Goal: Register for event/course

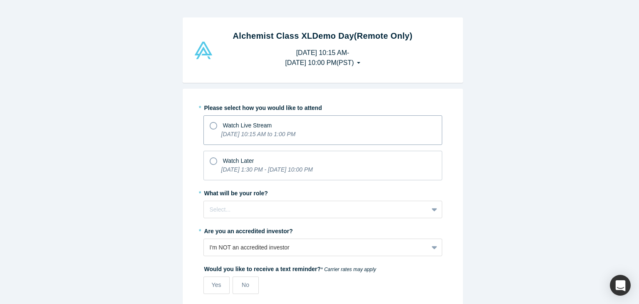
click at [296, 139] on div "[DATE] 10:15 AM to 1:00 PM" at bounding box center [258, 136] width 75 height 12
click at [0, 0] on input "Watch Live Stream [DATE] 10:15 AM to 1:00 PM" at bounding box center [0, 0] width 0 height 0
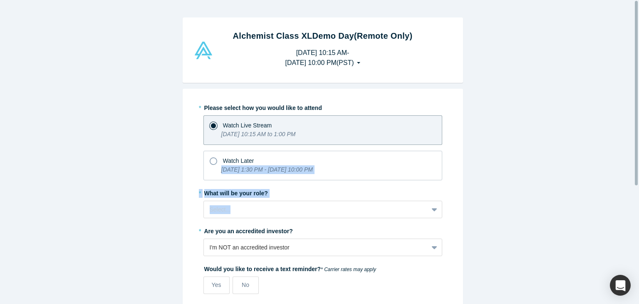
drag, startPoint x: 639, startPoint y: 152, endPoint x: 639, endPoint y: 203, distance: 51.2
click at [639, 203] on div "Alchemist Class XL Demo Day (Remote Only) [DATE] 10:15 AM - [DATE] 10:00 PM ( P…" at bounding box center [323, 155] width 646 height 310
click at [531, 155] on div "Alchemist Class XL Demo Day (Remote Only) [DATE] 10:15 AM - [DATE] 10:00 PM ( P…" at bounding box center [323, 155] width 646 height 310
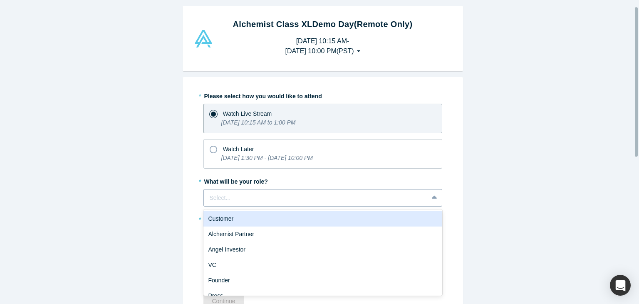
click at [376, 206] on div "6 results available. Use Up and Down to choose options, press Enter to select t…" at bounding box center [323, 197] width 239 height 17
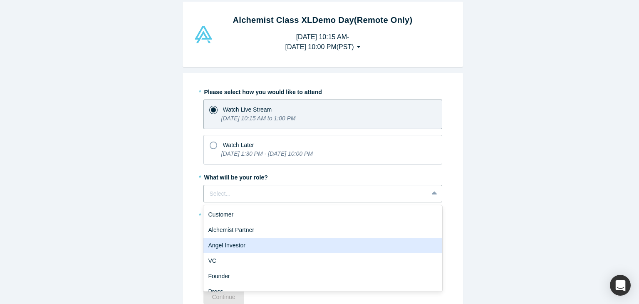
click at [294, 244] on div "Angel Investor" at bounding box center [323, 245] width 239 height 15
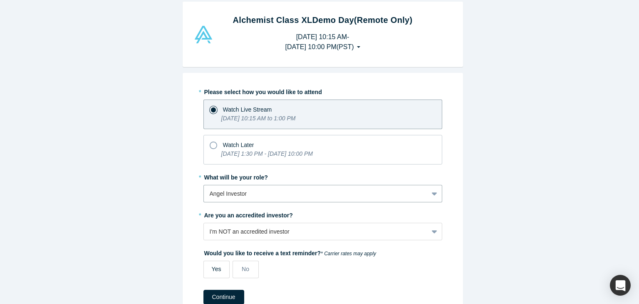
click at [212, 268] on span "Yes" at bounding box center [217, 269] width 10 height 7
click at [0, 0] on input "Yes" at bounding box center [0, 0] width 0 height 0
select select "US"
click at [528, 238] on div "Alchemist Class XL Demo Day (Remote Only) [DATE] 10:15 AM - [DATE] 10:00 PM ( P…" at bounding box center [323, 155] width 646 height 310
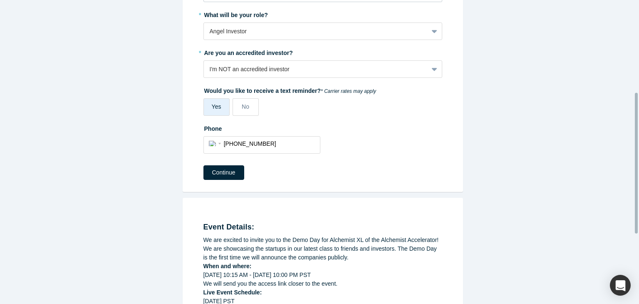
scroll to position [199, 0]
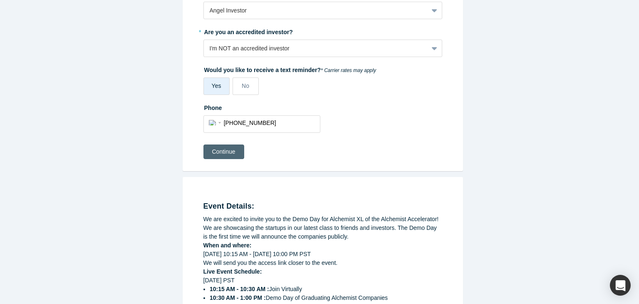
click at [225, 148] on button "Continue" at bounding box center [224, 151] width 41 height 15
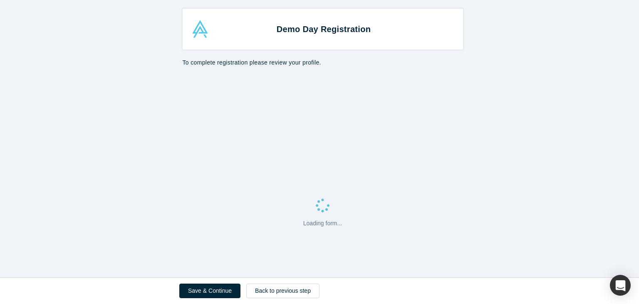
select select "US"
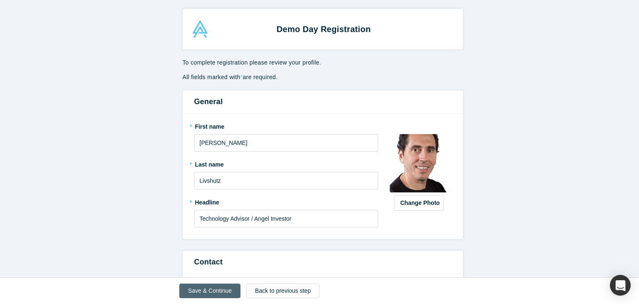
click at [215, 291] on button "Save & Continue" at bounding box center [209, 290] width 61 height 15
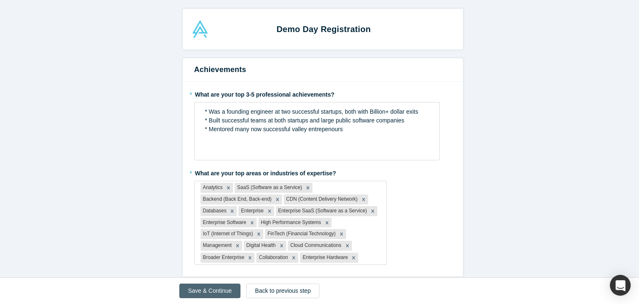
click at [215, 291] on button "Save & Continue" at bounding box center [209, 290] width 61 height 15
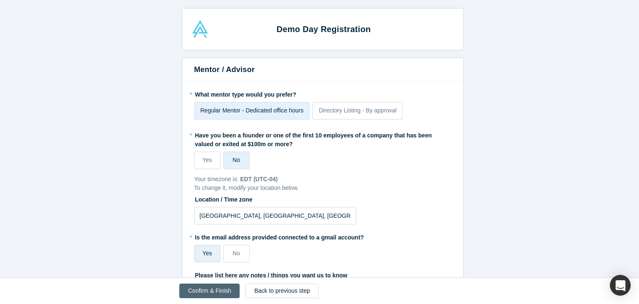
click at [215, 291] on button "Confirm & Finish" at bounding box center [209, 290] width 60 height 15
